Goal: Task Accomplishment & Management: Use online tool/utility

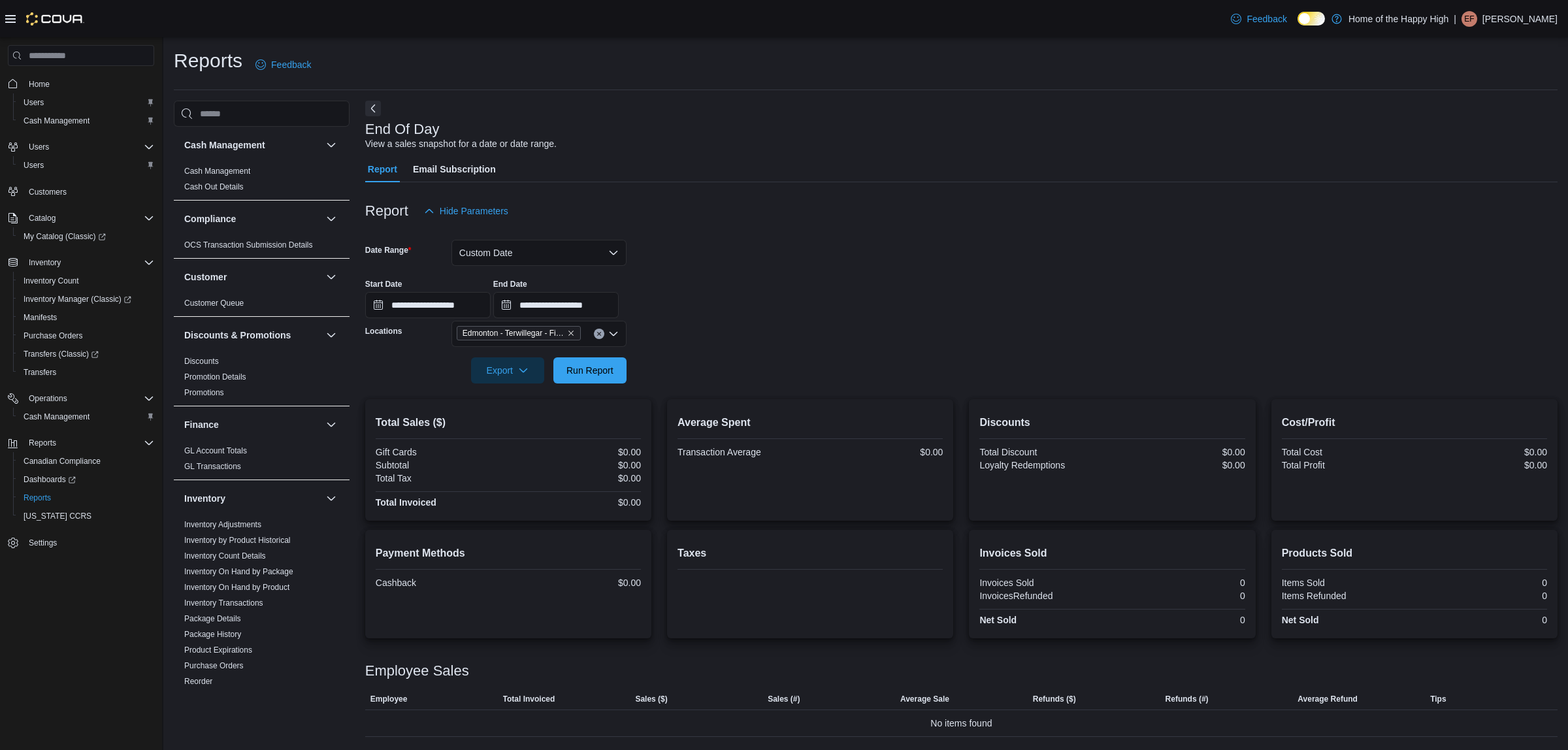
scroll to position [635, 0]
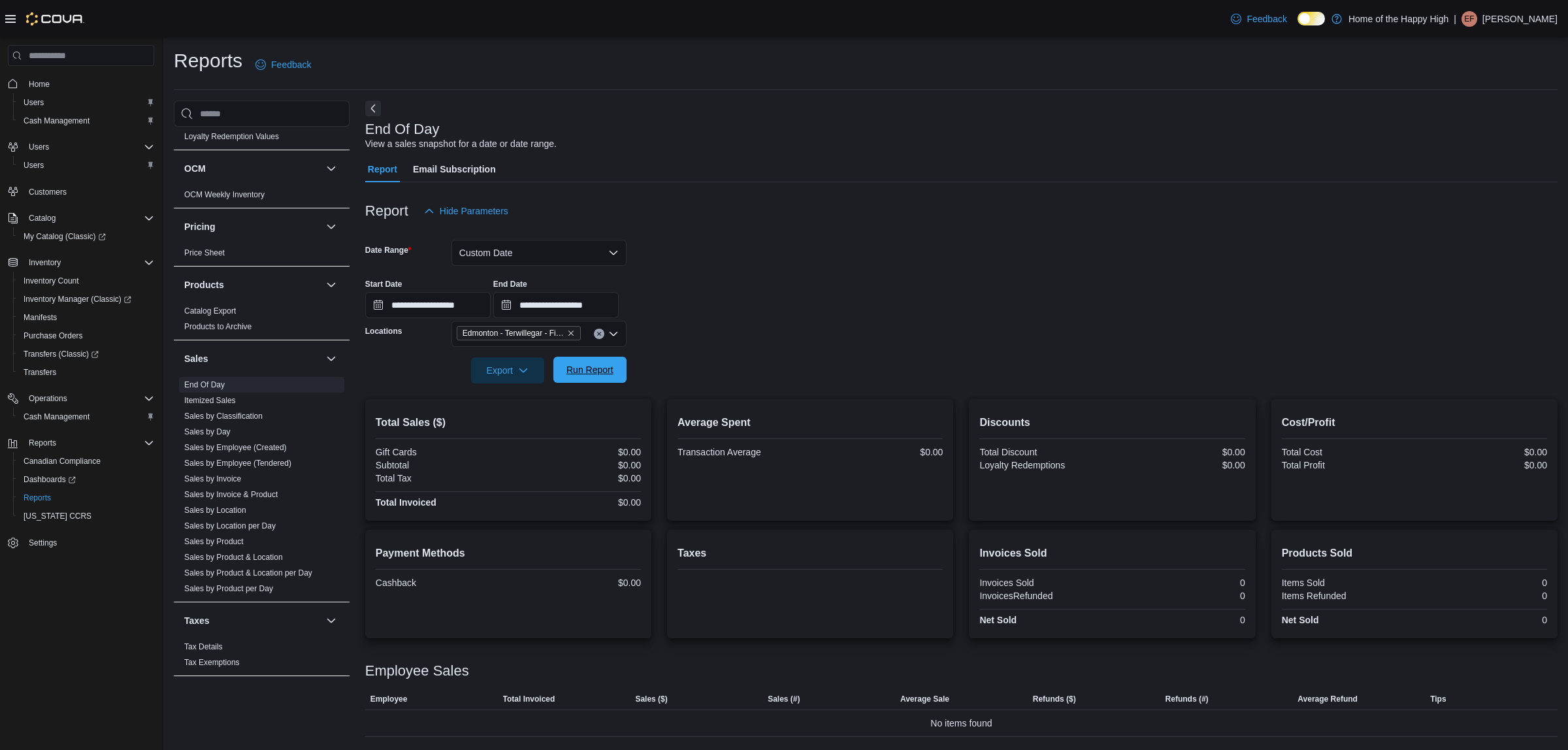
click at [607, 367] on span "Run Report" at bounding box center [589, 370] width 47 height 13
click at [591, 304] on input "**********" at bounding box center [556, 304] width 125 height 26
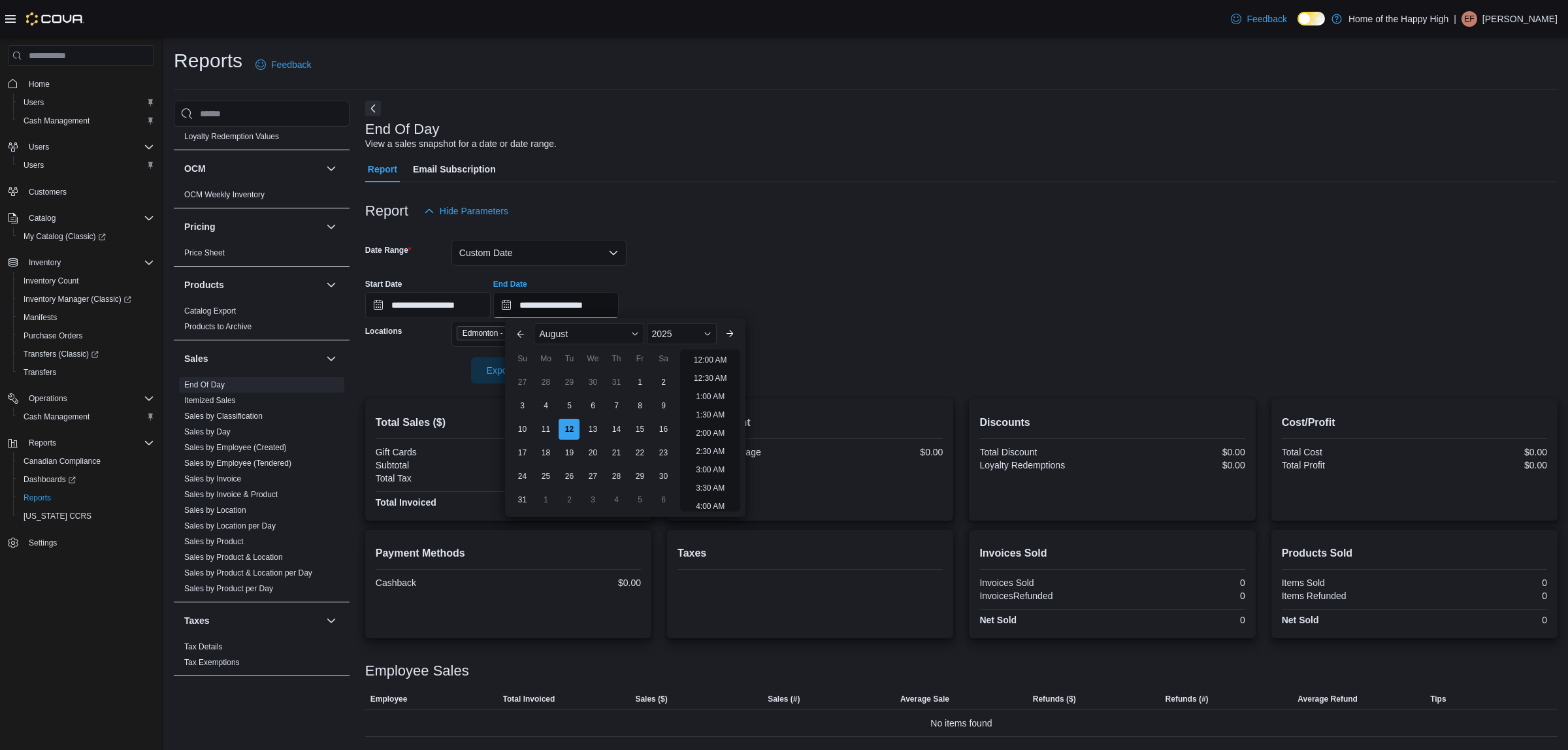
scroll to position [406, 0]
click at [703, 359] on li "11:00 AM" at bounding box center [710, 357] width 44 height 16
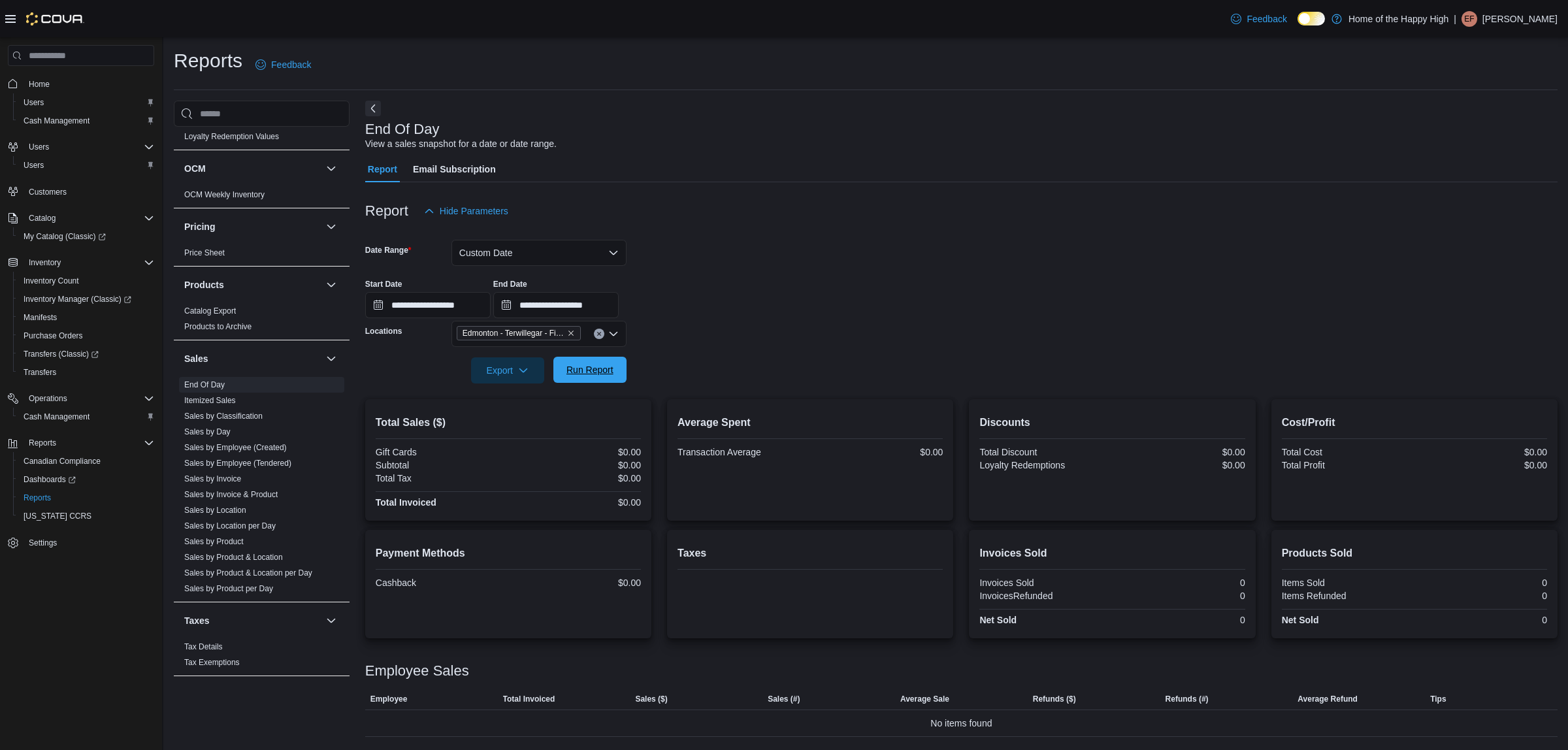
click at [601, 373] on span "Run Report" at bounding box center [589, 370] width 47 height 13
click at [619, 308] on input "**********" at bounding box center [556, 304] width 125 height 26
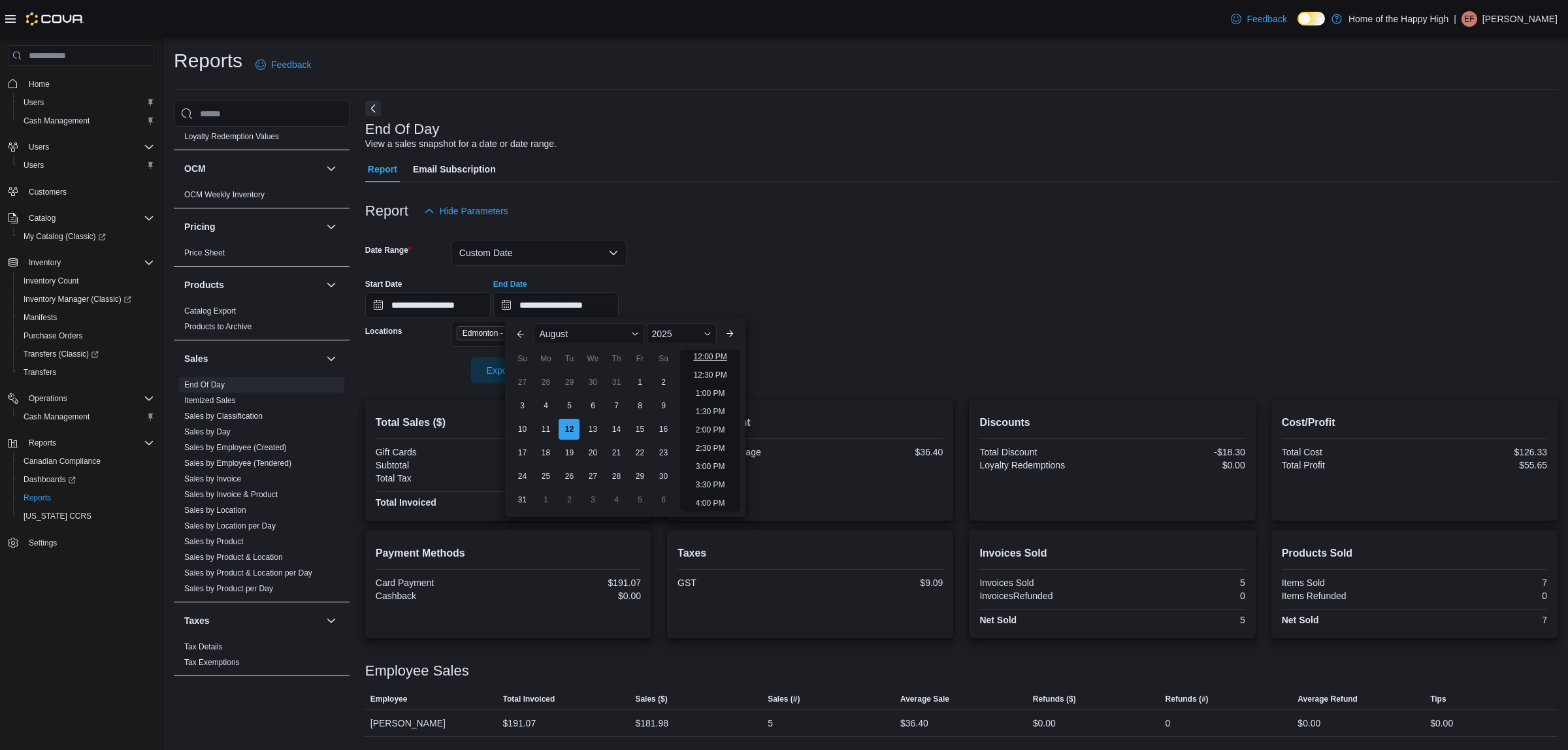
click at [721, 356] on ul "12:00 AM 12:30 AM 1:00 AM 1:30 AM 2:00 AM 2:30 AM 3:00 AM 3:30 AM 4:00 AM 4:30 …" at bounding box center [709, 430] width 60 height 162
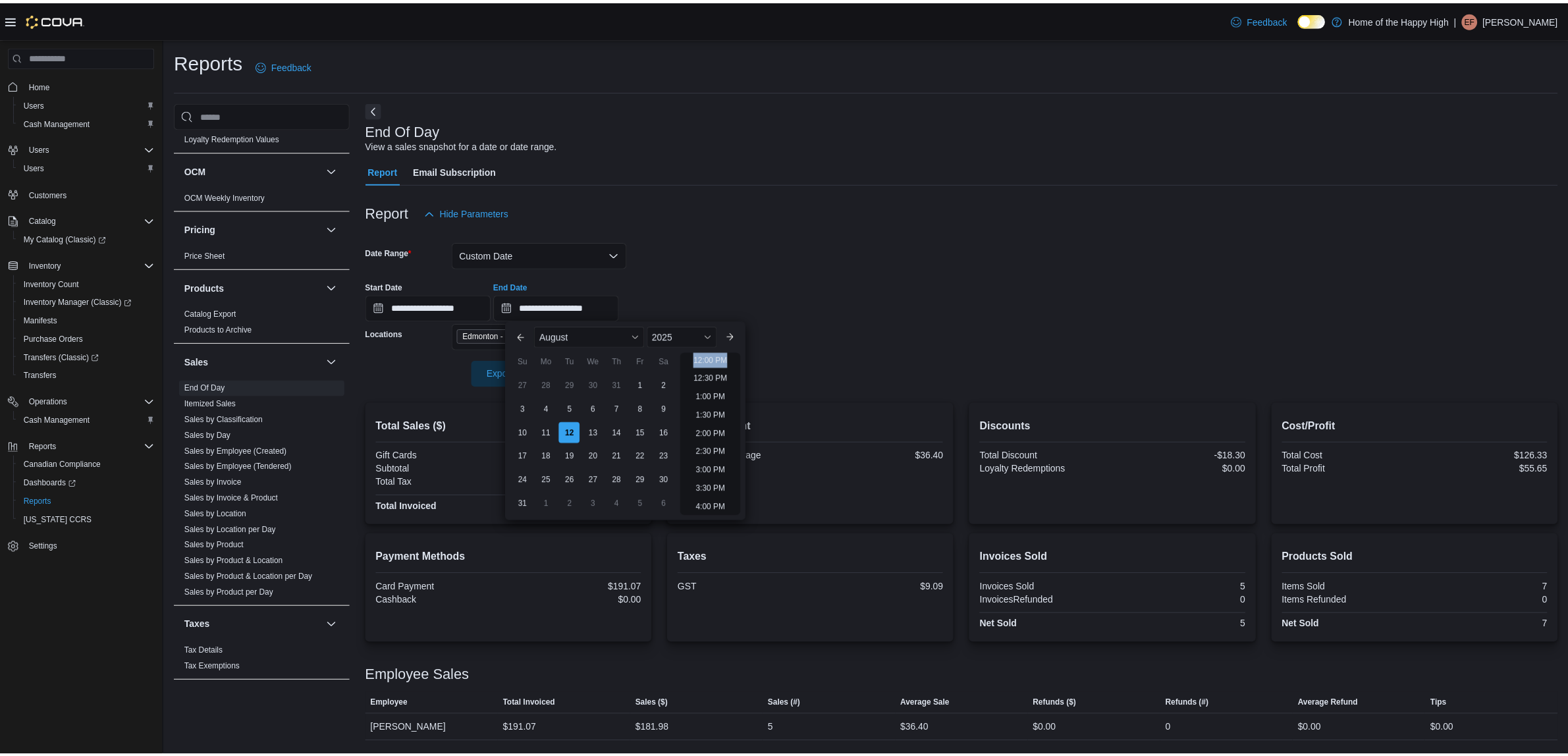
scroll to position [416, 0]
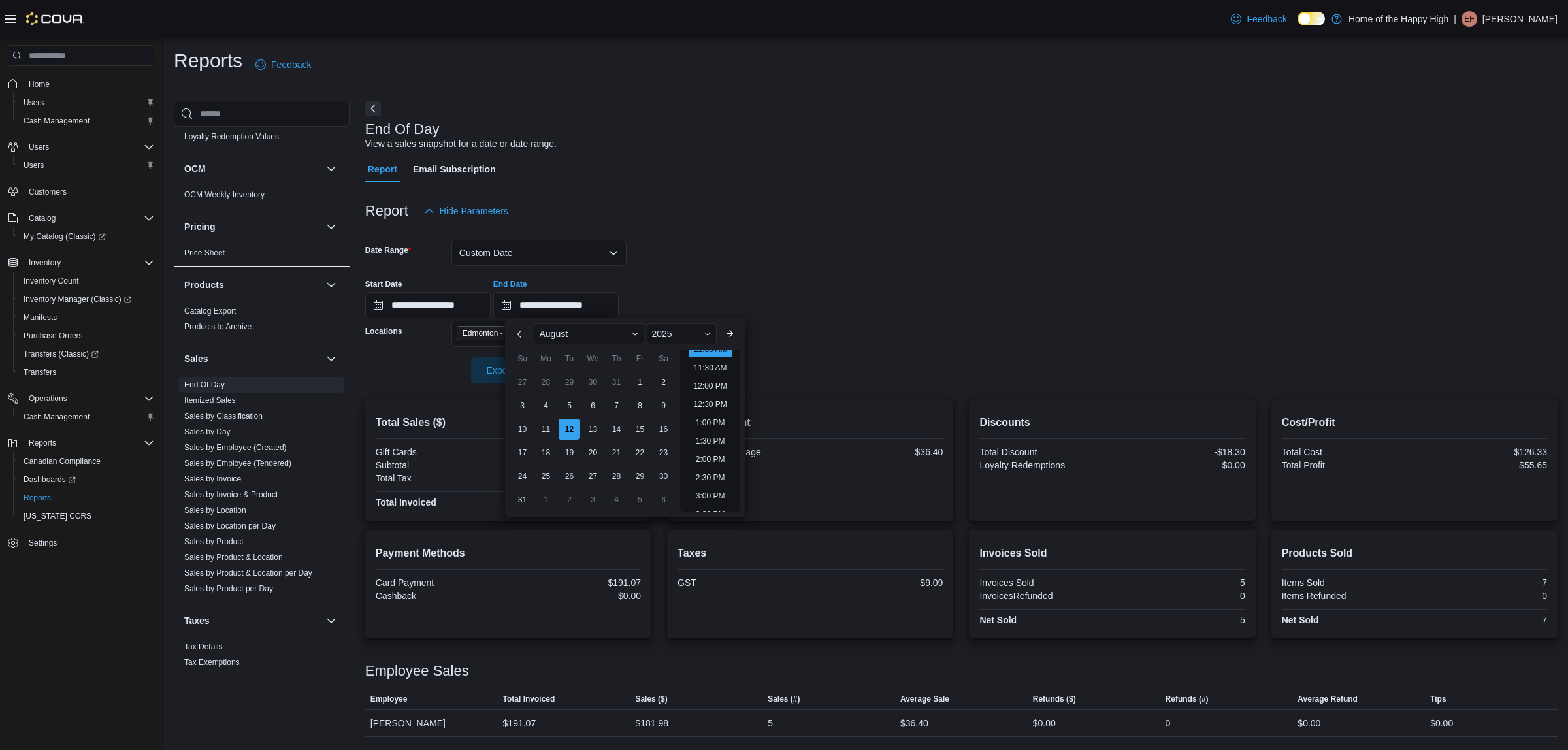
click at [757, 218] on div "Report Hide Parameters" at bounding box center [961, 210] width 1192 height 26
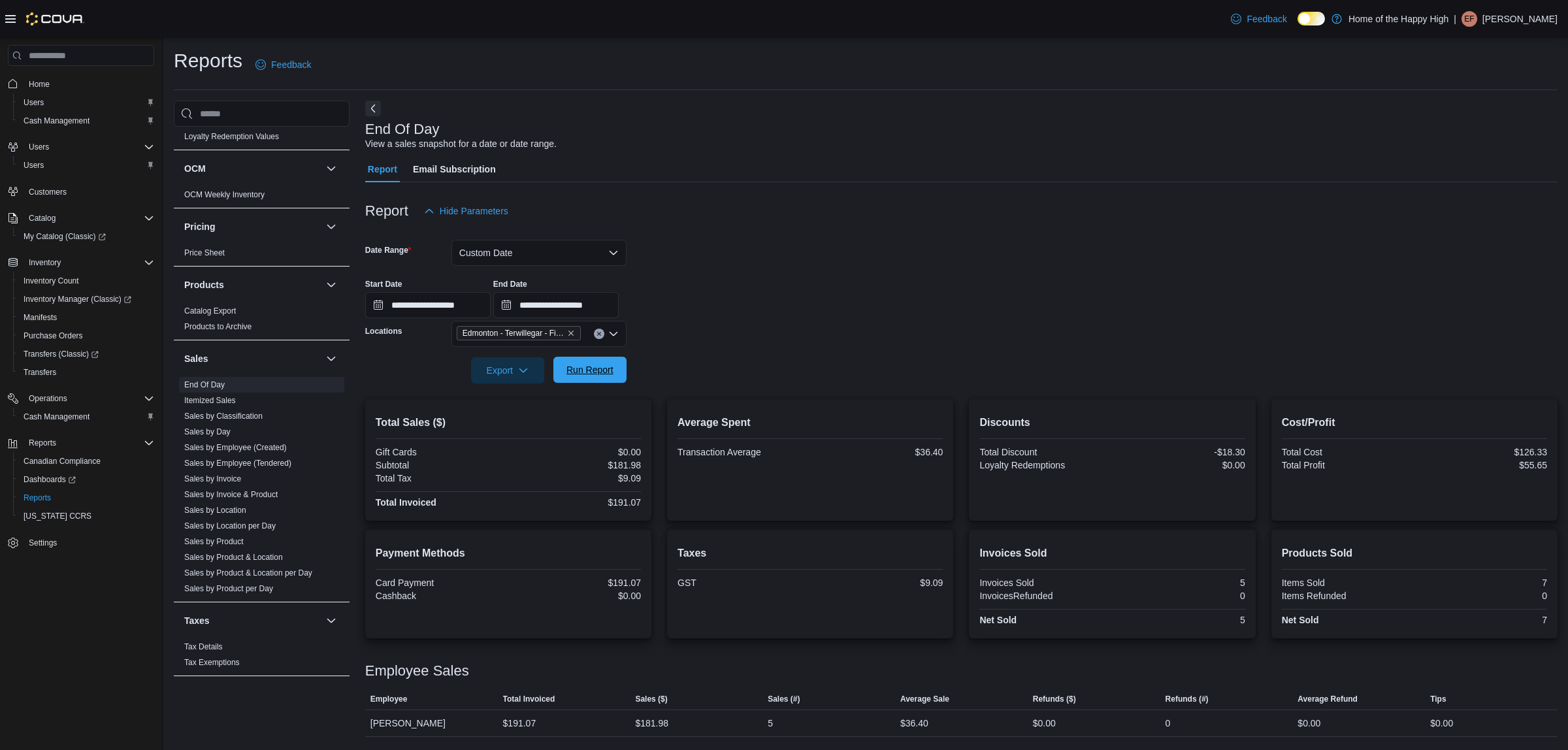
click at [606, 374] on span "Run Report" at bounding box center [589, 370] width 47 height 13
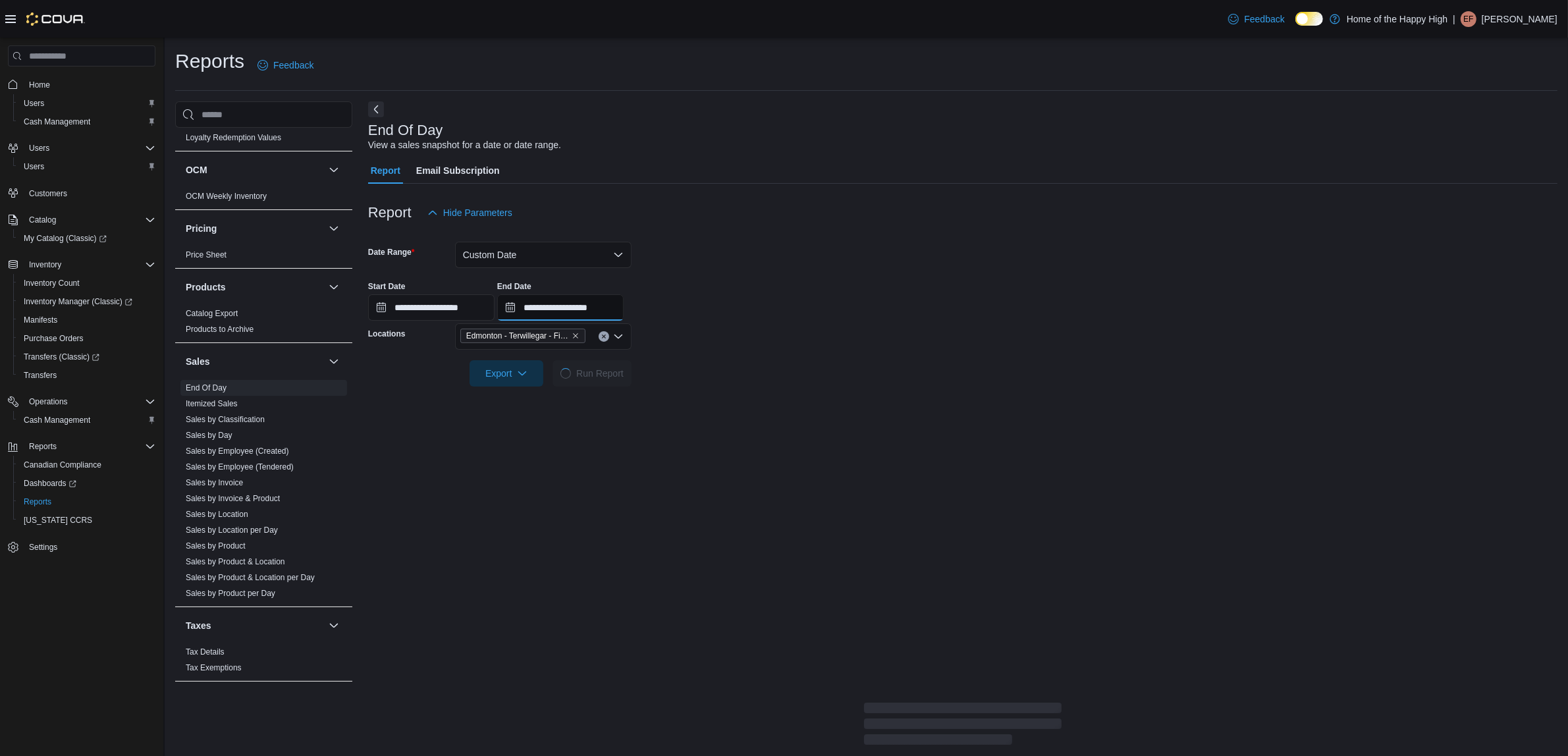
click at [624, 300] on input "**********" at bounding box center [560, 307] width 126 height 27
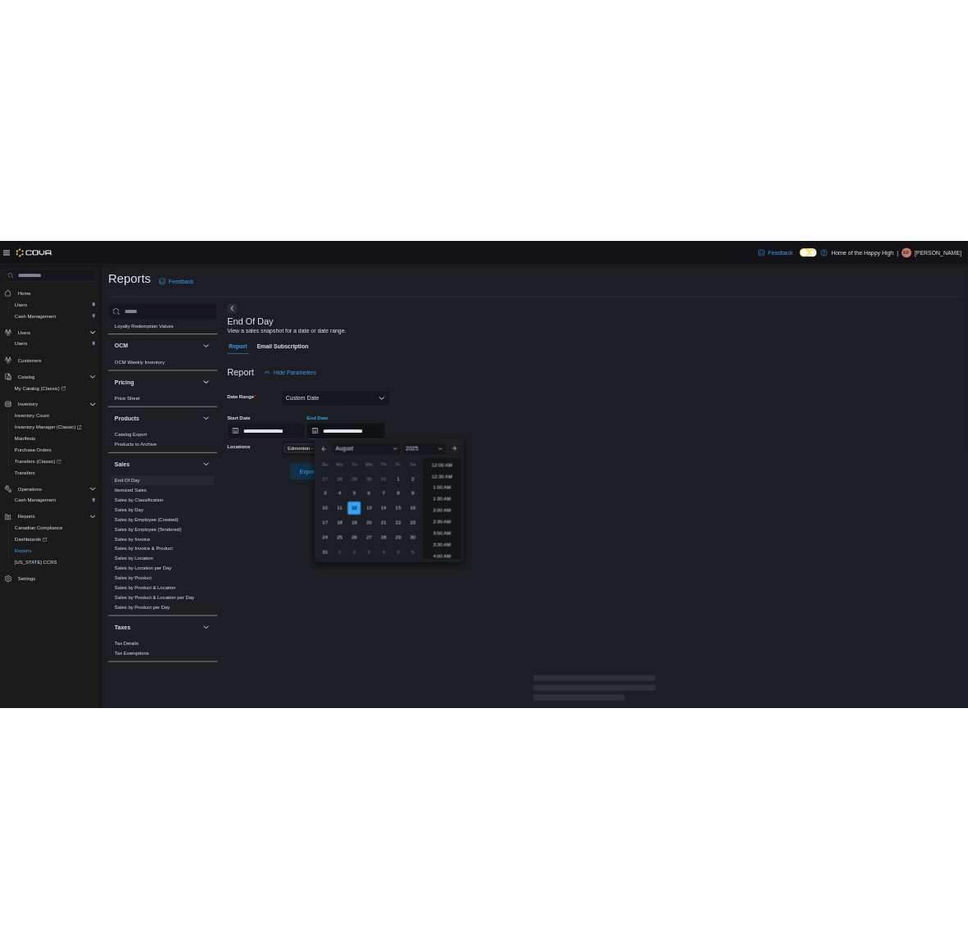
scroll to position [555, 0]
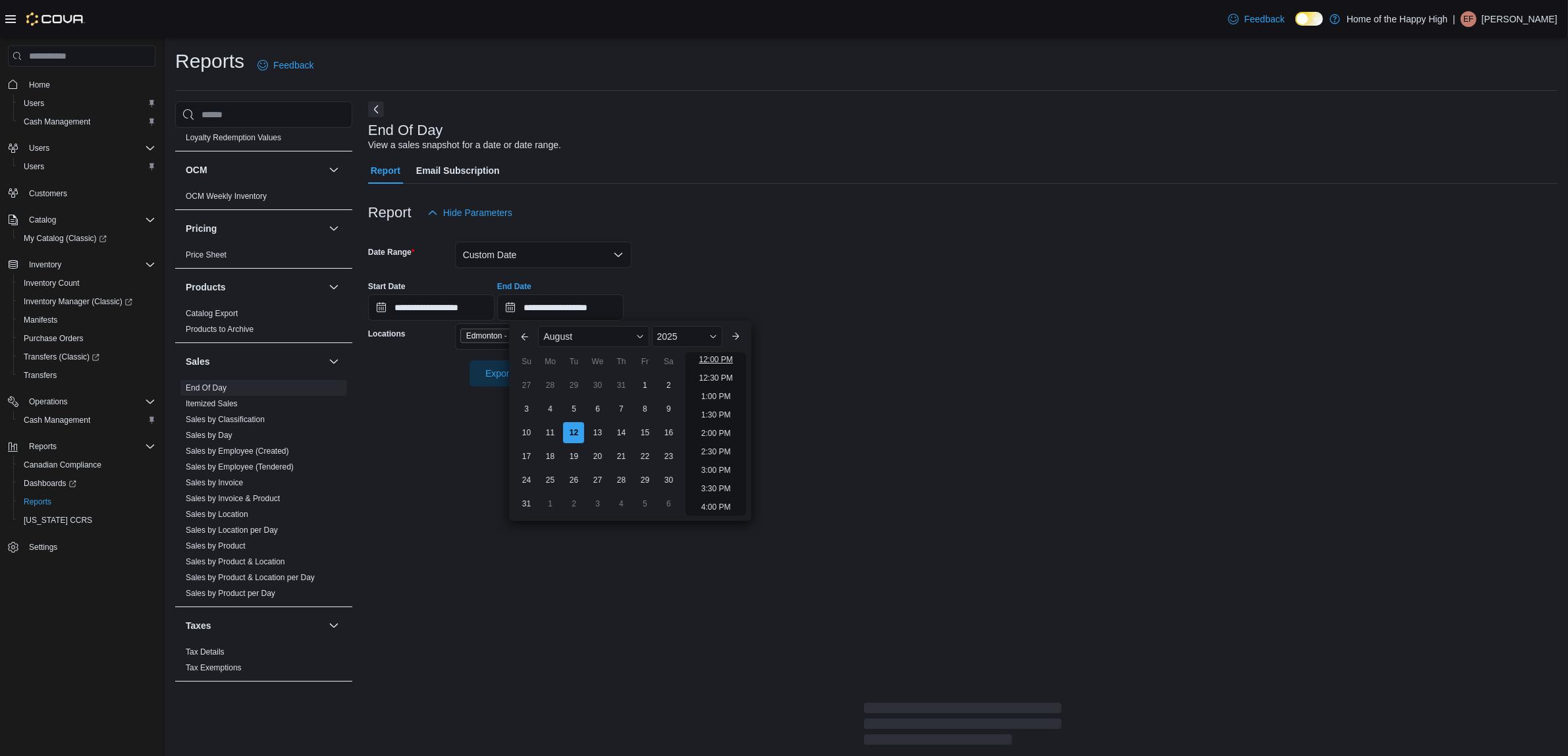
click at [713, 360] on li "12:00 PM" at bounding box center [715, 360] width 44 height 16
type input "**********"
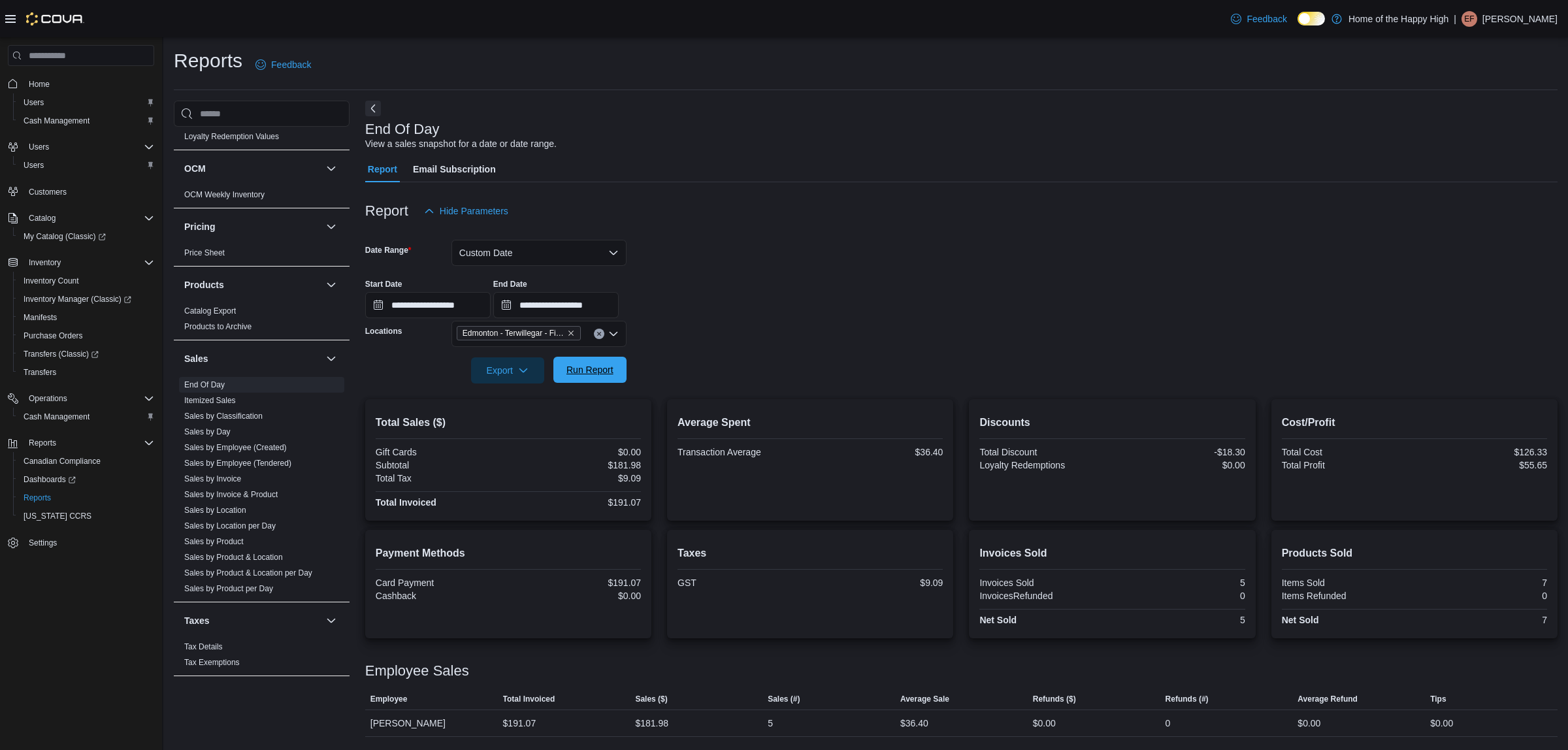
click at [592, 371] on span "Run Report" at bounding box center [589, 370] width 47 height 13
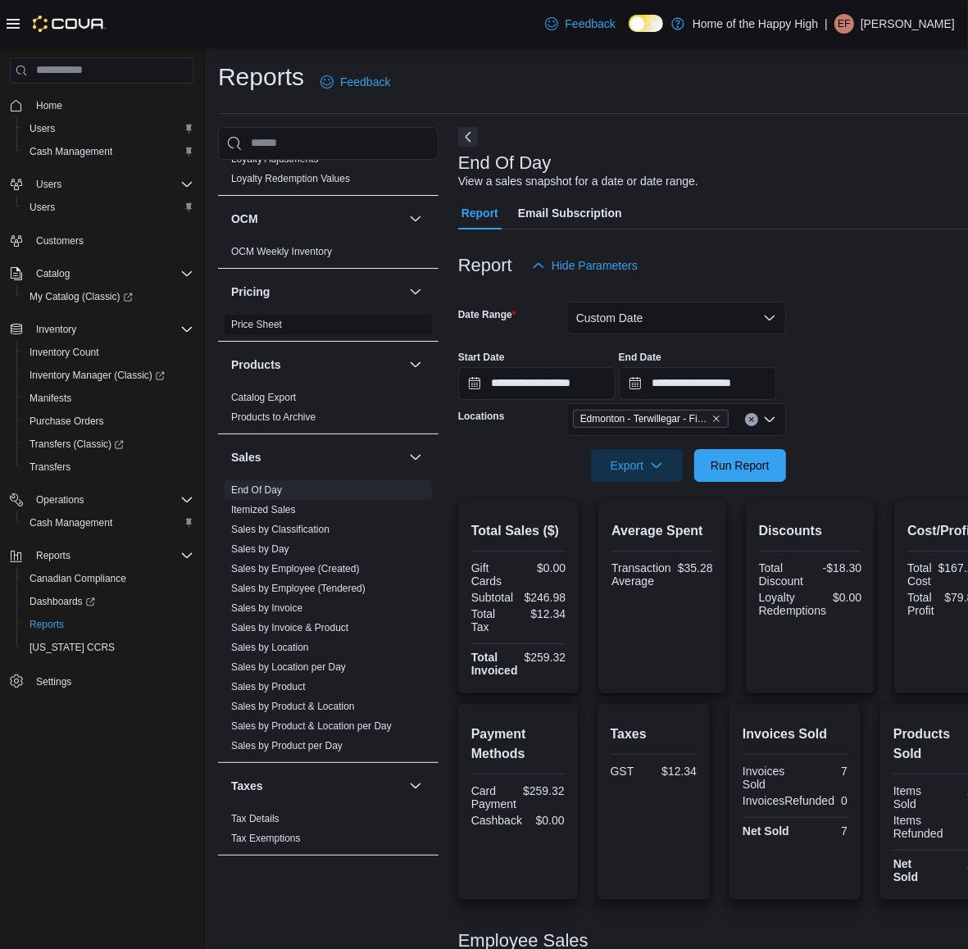
scroll to position [792, 0]
click at [774, 447] on div at bounding box center [725, 442] width 535 height 13
click at [768, 460] on span "Run Report" at bounding box center [739, 464] width 59 height 16
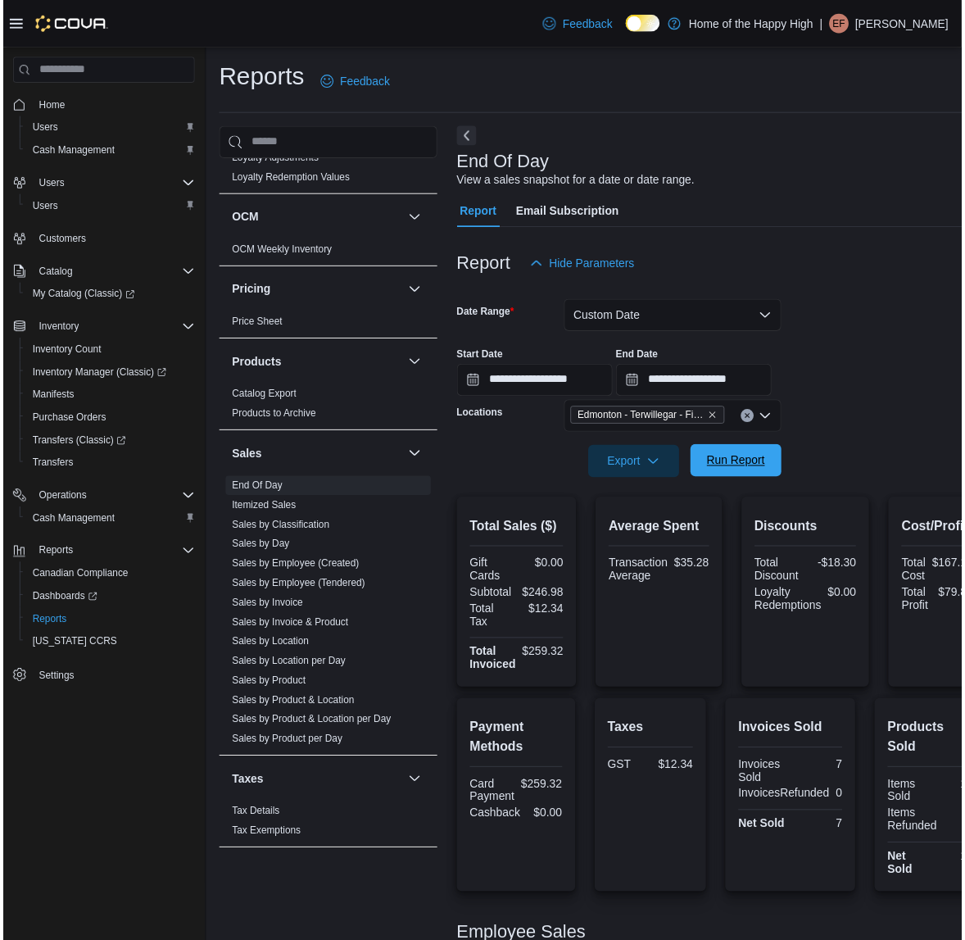
scroll to position [125, 0]
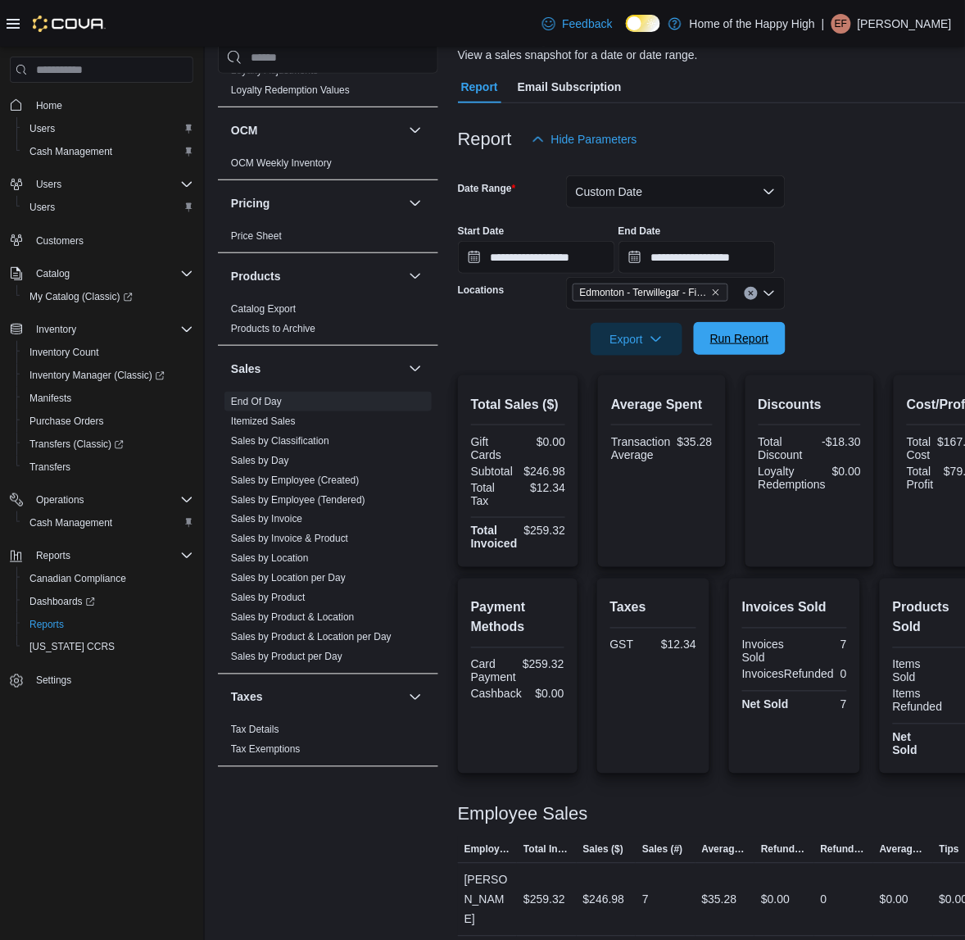
click at [766, 328] on span "Run Report" at bounding box center [740, 338] width 72 height 33
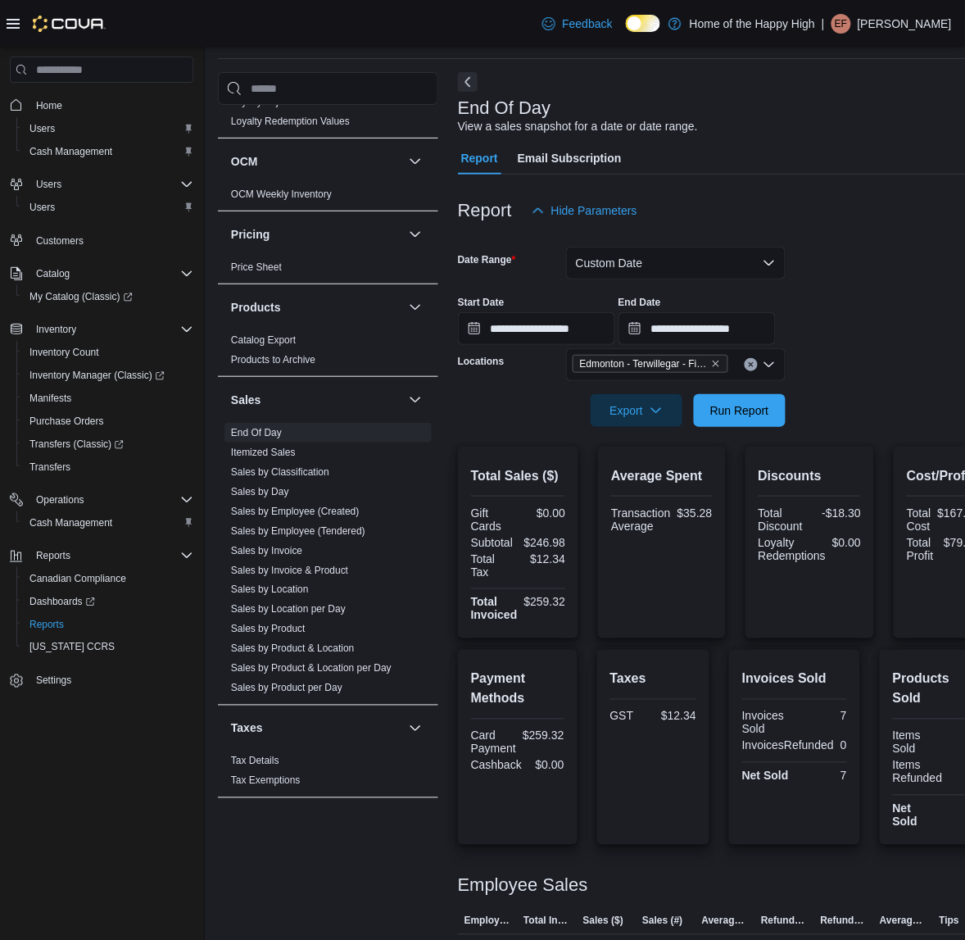
scroll to position [23, 0]
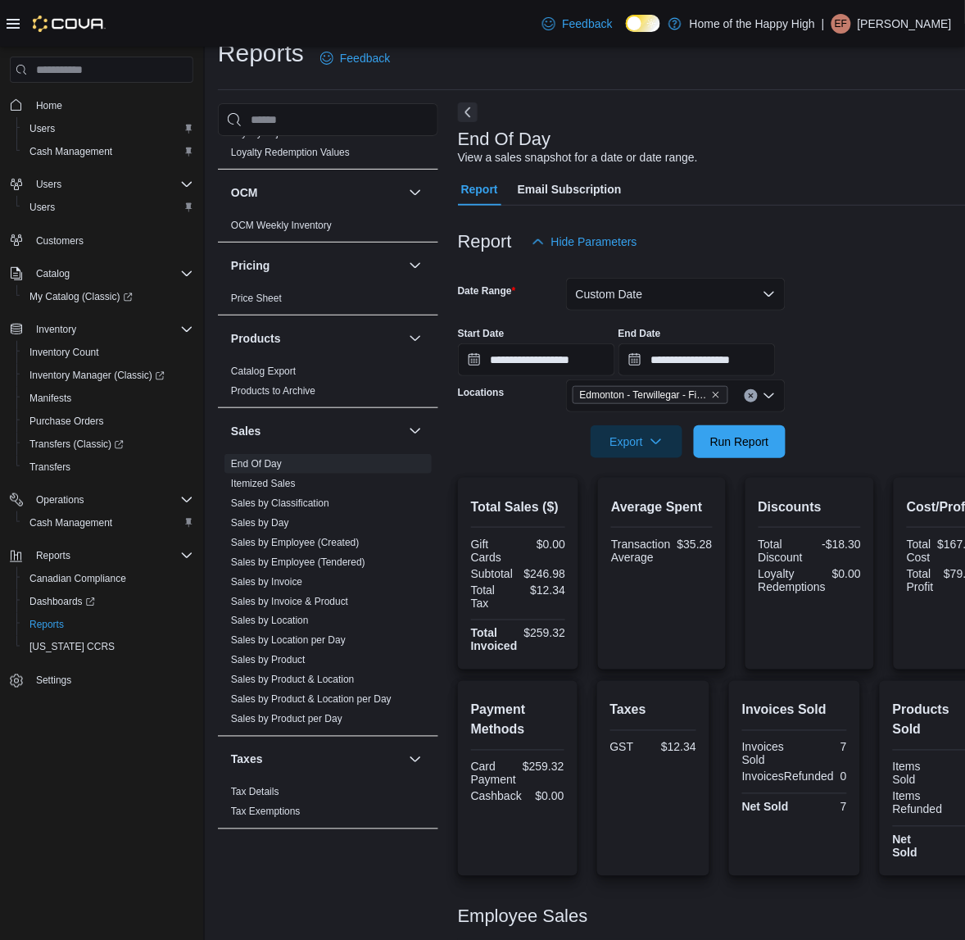
click at [473, 115] on button "Next" at bounding box center [468, 112] width 20 height 20
